Goal: Check status: Check status

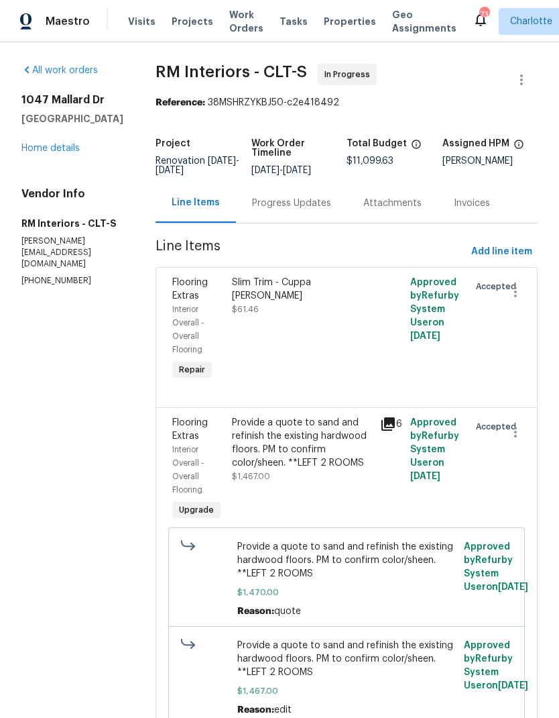
click at [28, 152] on link "Home details" at bounding box center [50, 148] width 58 height 9
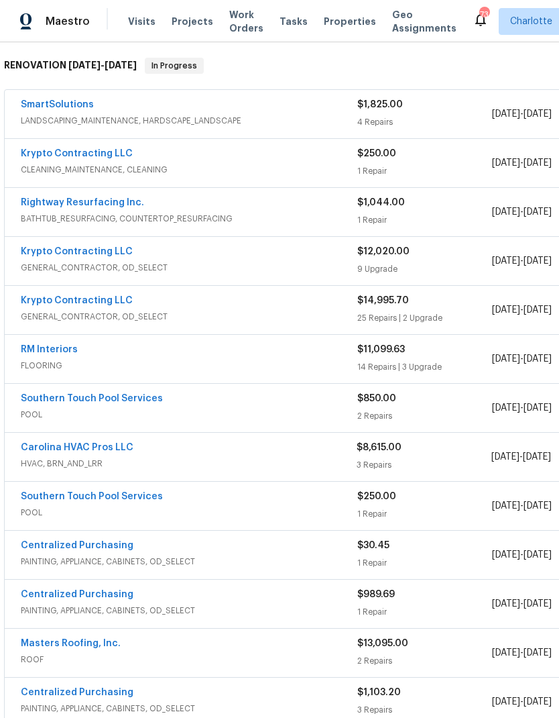
scroll to position [212, 0]
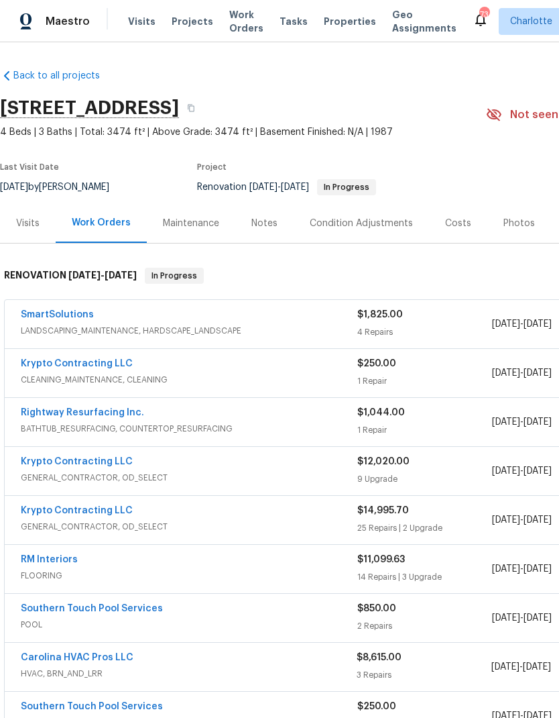
click at [95, 612] on link "Southern Touch Pool Services" at bounding box center [92, 608] width 142 height 9
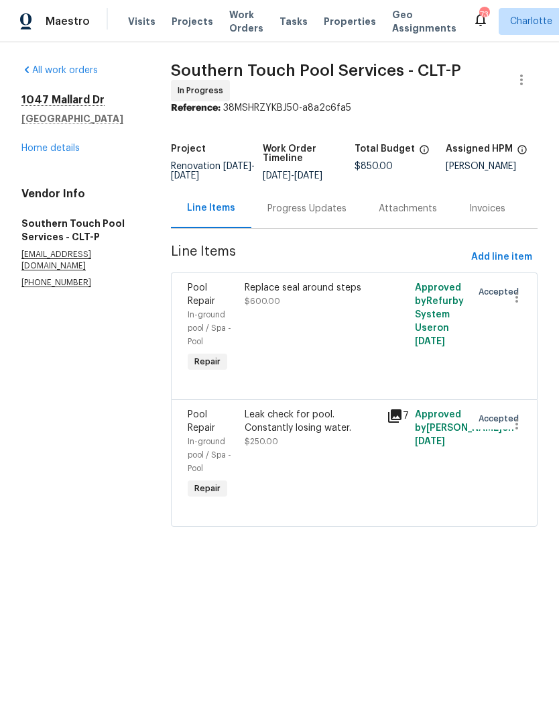
click at [315, 228] on div "Progress Updates" at bounding box center [307, 208] width 111 height 40
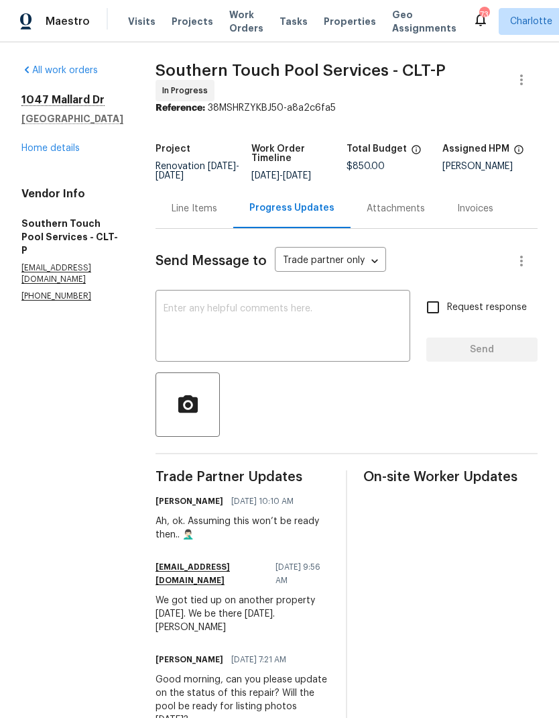
click at [76, 151] on link "Home details" at bounding box center [50, 148] width 58 height 9
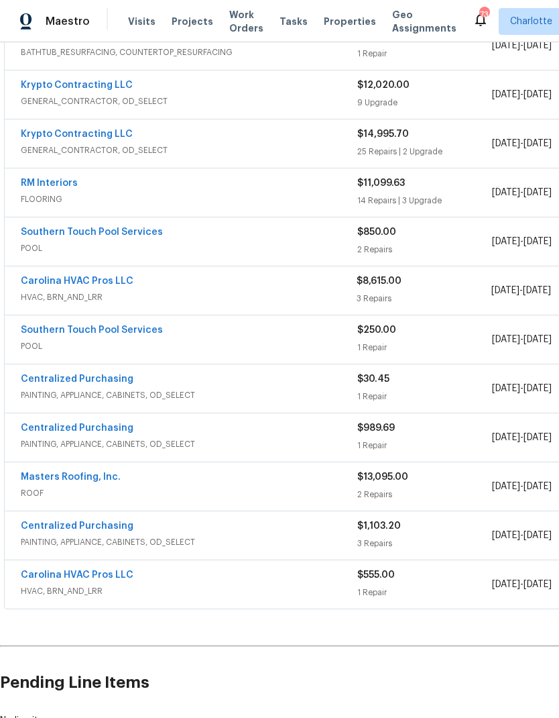
scroll to position [382, 0]
